Goal: Complete application form

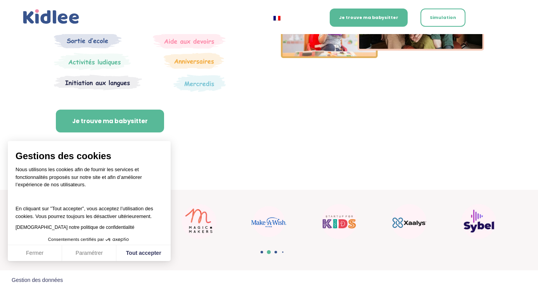
scroll to position [225, 0]
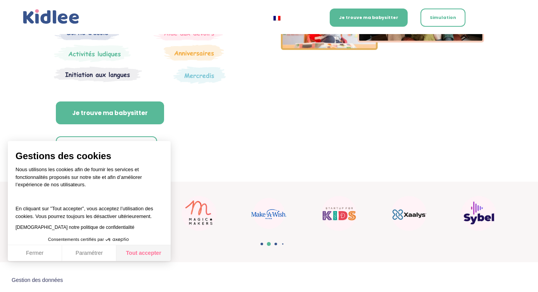
click at [149, 253] on button "Tout accepter" at bounding box center [143, 253] width 54 height 16
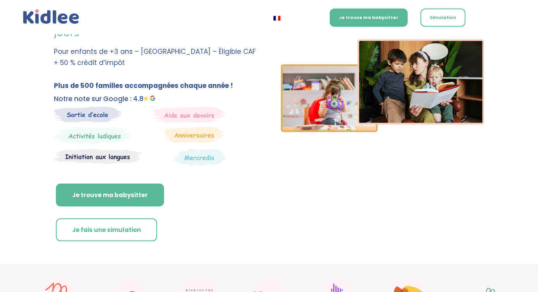
scroll to position [137, 0]
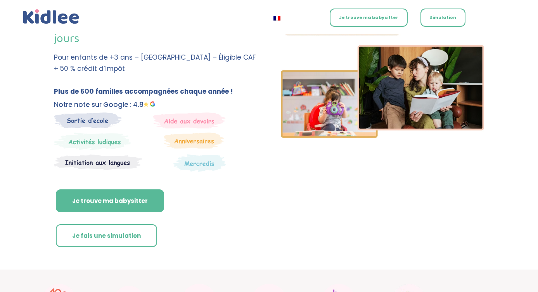
click at [394, 18] on link "Je trouve ma babysitter" at bounding box center [369, 18] width 78 height 18
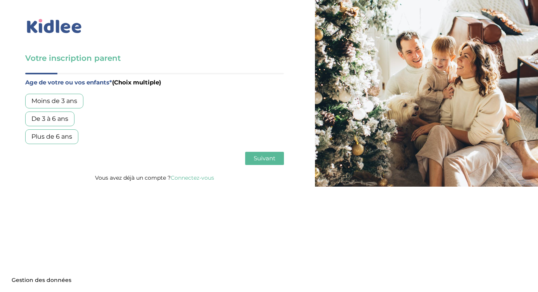
click at [61, 119] on div "De 3 à 6 ans" at bounding box center [49, 119] width 49 height 15
click at [57, 131] on div "Plus de 6 ans" at bounding box center [51, 137] width 53 height 15
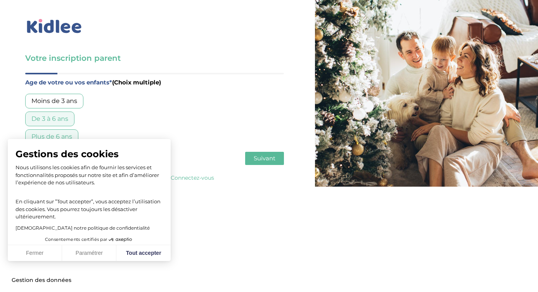
click at [67, 118] on div "De 3 à 6 ans" at bounding box center [49, 119] width 49 height 15
click at [142, 258] on button "Tout accepter" at bounding box center [143, 253] width 54 height 16
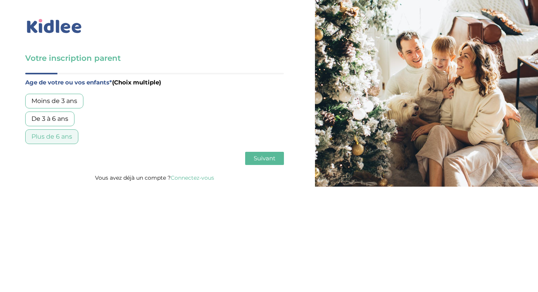
click at [269, 157] on span "Suivant" at bounding box center [265, 158] width 22 height 7
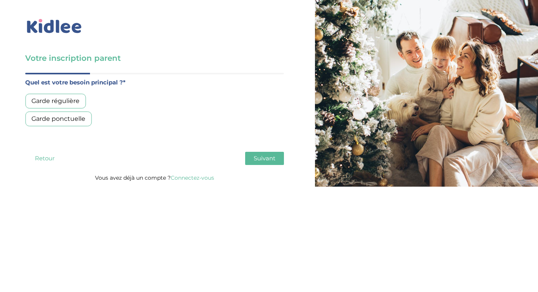
click at [73, 102] on div "Garde régulière" at bounding box center [55, 101] width 61 height 15
click at [269, 160] on span "Suivant" at bounding box center [265, 158] width 22 height 7
click at [81, 96] on div "Moins de 30h/mois" at bounding box center [60, 101] width 71 height 15
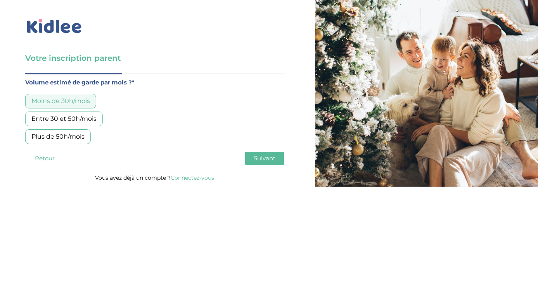
click at [278, 161] on button "Suivant" at bounding box center [264, 158] width 39 height 13
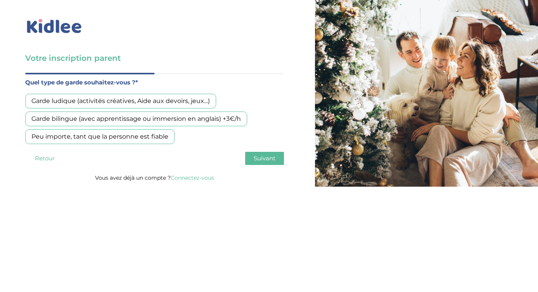
click at [210, 116] on div "Garde bilingue (avec apprentissage ou immersion en anglais) +3€/h" at bounding box center [136, 119] width 222 height 15
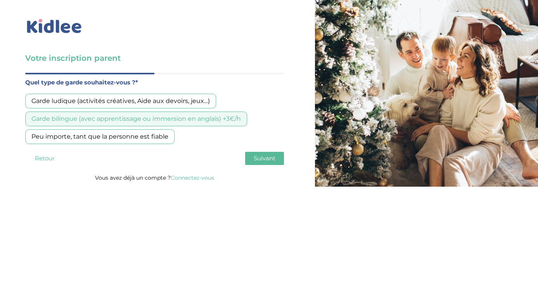
click at [254, 156] on span "Suivant" at bounding box center [265, 158] width 22 height 7
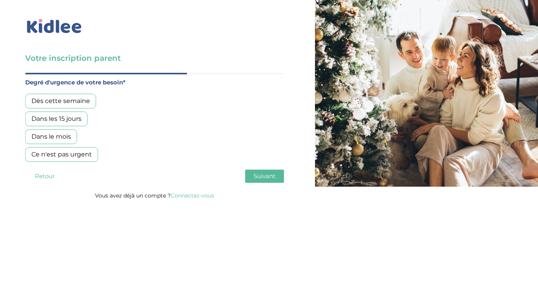
click at [88, 104] on div "Dès cette semaine" at bounding box center [60, 101] width 71 height 15
click at [256, 178] on span "Suivant" at bounding box center [265, 176] width 22 height 7
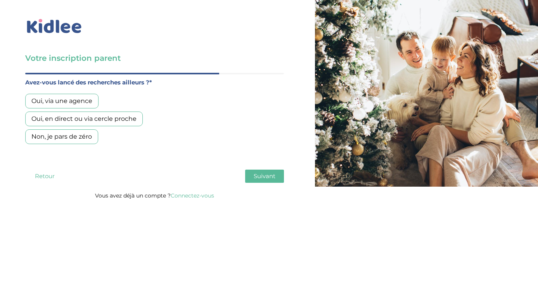
click at [85, 135] on div "Non, je pars de zéro" at bounding box center [61, 137] width 73 height 15
click at [254, 177] on span "Suivant" at bounding box center [265, 176] width 22 height 7
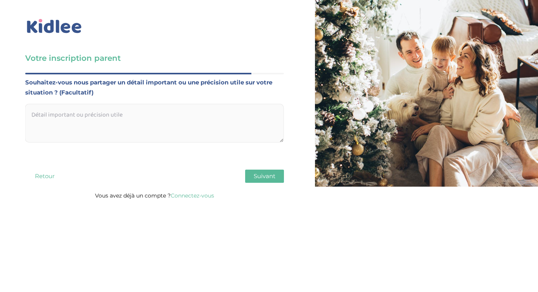
click at [206, 137] on textarea at bounding box center [154, 123] width 259 height 39
type textarea "je souhaite que la personne ne parle pas français du tout"
click at [274, 180] on span "Suivant" at bounding box center [265, 176] width 22 height 7
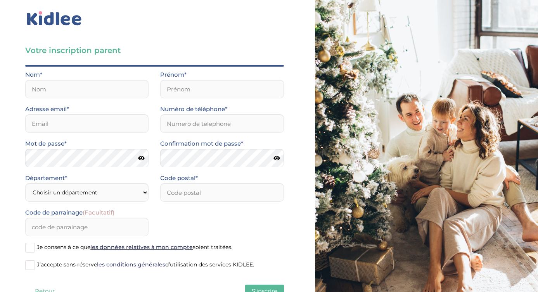
scroll to position [35, 0]
